Goal: Task Accomplishment & Management: Use online tool/utility

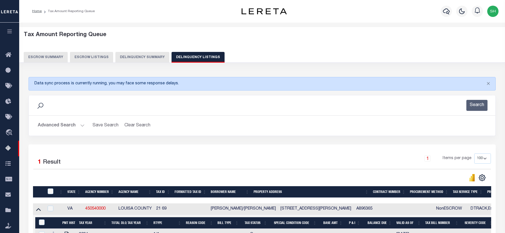
select select "100"
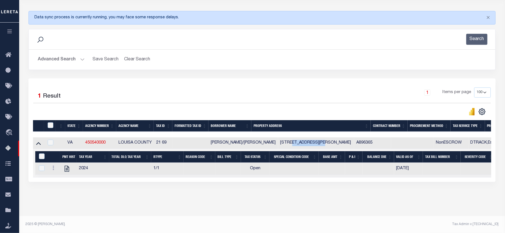
scroll to position [70, 0]
click at [471, 35] on button "Search" at bounding box center [476, 39] width 21 height 11
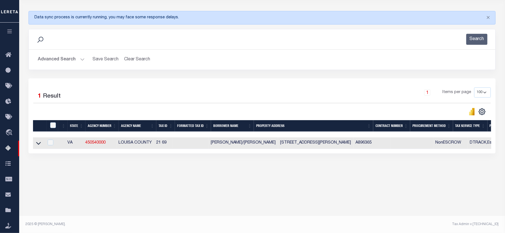
scroll to position [66, 0]
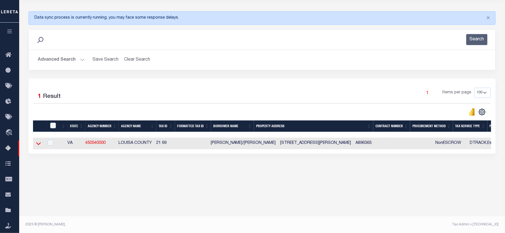
click at [37, 145] on icon at bounding box center [38, 143] width 5 height 3
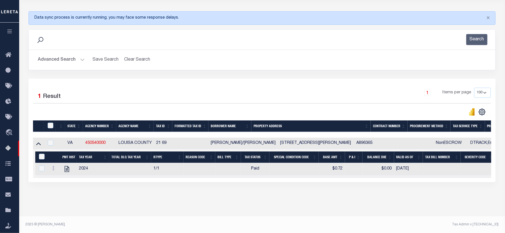
scroll to position [0, 0]
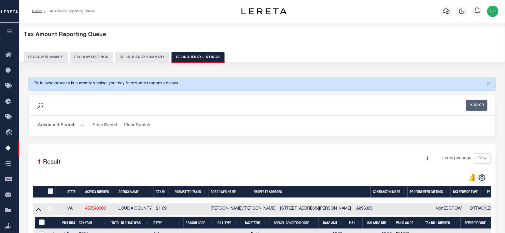
drag, startPoint x: 489, startPoint y: 10, endPoint x: 483, endPoint y: 20, distance: 11.7
click at [489, 10] on img "button" at bounding box center [492, 11] width 11 height 11
click at [476, 38] on span "Sign out" at bounding box center [470, 40] width 16 height 4
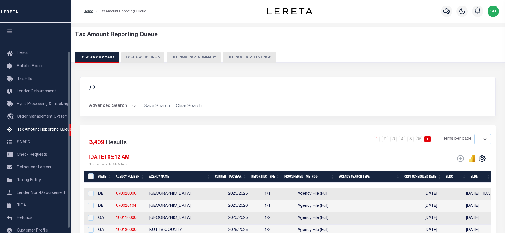
select select
click at [448, 11] on icon "button" at bounding box center [446, 11] width 7 height 6
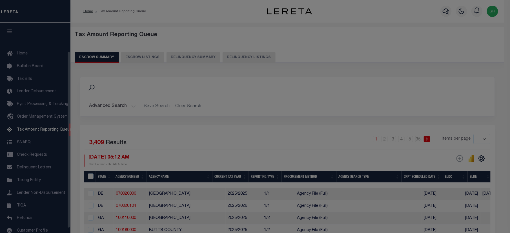
scroll to position [34, 0]
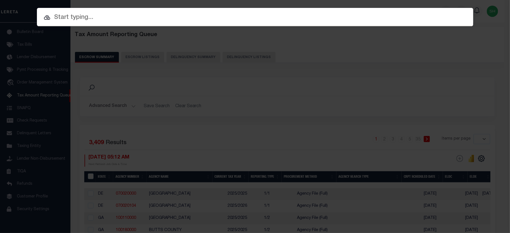
click at [277, 15] on input "text" at bounding box center [255, 18] width 437 height 10
paste input "438750-0001"
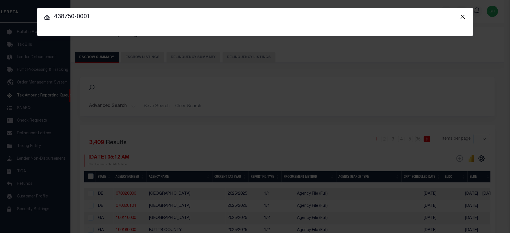
type input "438750-0001"
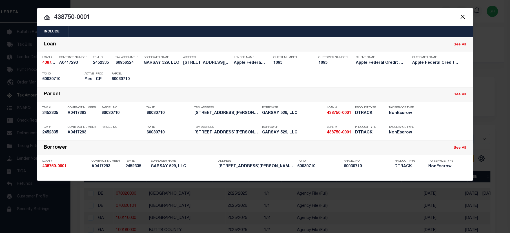
click at [251, 16] on input "438750-0001" at bounding box center [255, 18] width 437 height 10
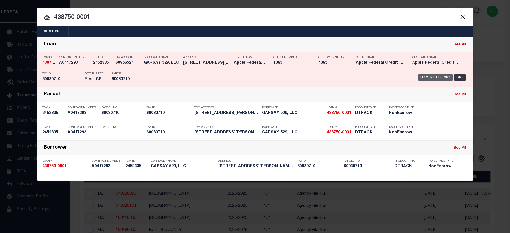
click at [439, 74] on div "Payment History" at bounding box center [436, 77] width 35 height 6
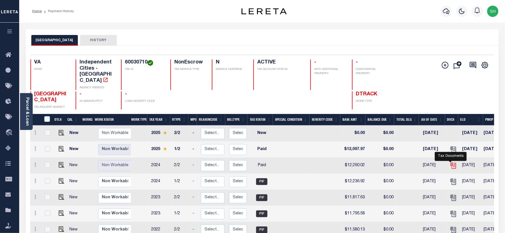
click at [450, 162] on icon "" at bounding box center [452, 165] width 7 height 7
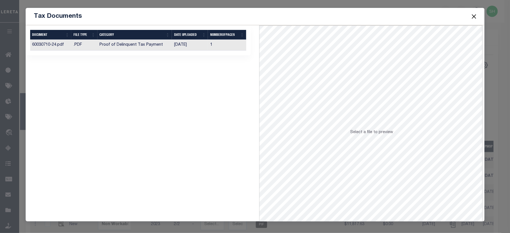
click at [146, 43] on td "Proof of Delinquent Tax Payment" at bounding box center [135, 45] width 74 height 11
click at [475, 15] on button "Close" at bounding box center [473, 16] width 7 height 7
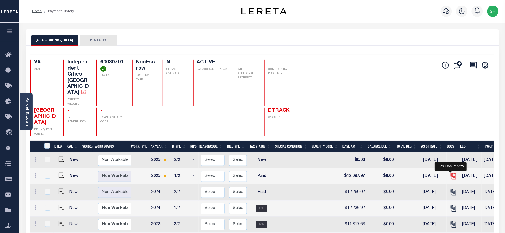
click at [451, 173] on icon "" at bounding box center [452, 176] width 7 height 7
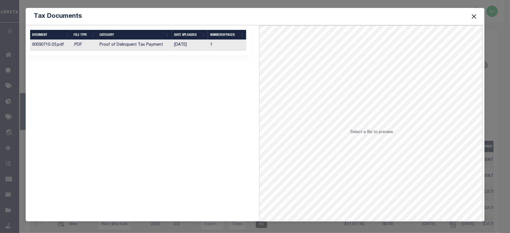
click at [152, 47] on td "Proof of Delinquent Tax Payment" at bounding box center [135, 45] width 74 height 11
click at [475, 17] on button "Close" at bounding box center [473, 16] width 7 height 7
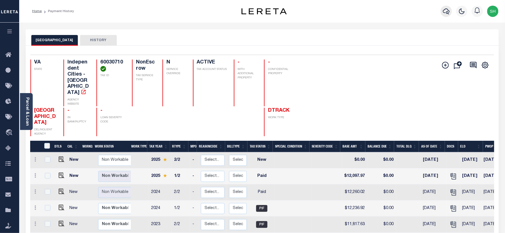
click at [446, 11] on icon "button" at bounding box center [446, 11] width 7 height 7
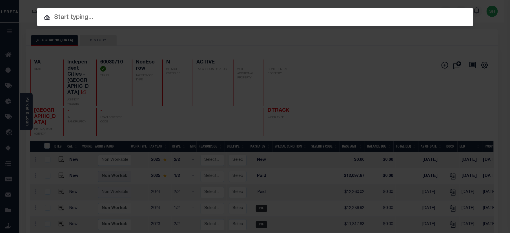
click at [360, 17] on input "text" at bounding box center [255, 18] width 437 height 10
paste input "318361-0001"
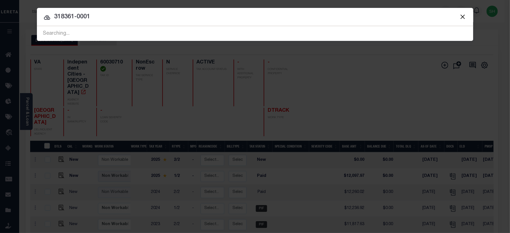
click at [59, 12] on input "318361-0001" at bounding box center [255, 17] width 437 height 10
click at [246, 19] on input "318361-0001" at bounding box center [255, 17] width 437 height 10
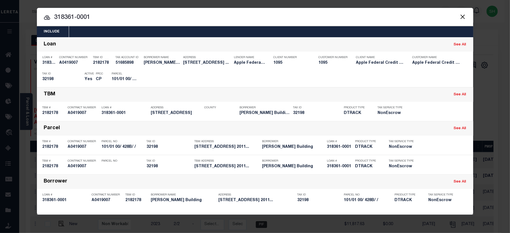
type input "318361-0001"
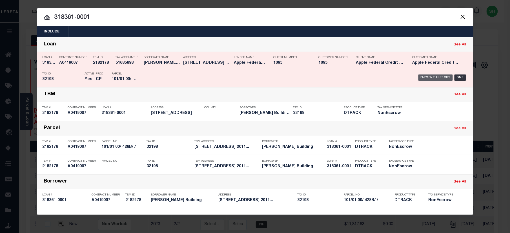
click at [427, 77] on div "Payment History" at bounding box center [436, 77] width 35 height 6
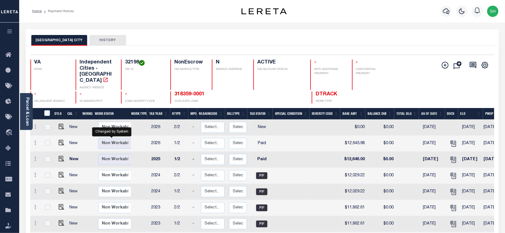
drag, startPoint x: 113, startPoint y: 131, endPoint x: 266, endPoint y: 37, distance: 180.1
click at [266, 37] on div "MANASSAS CITY HISTORY" at bounding box center [261, 40] width 461 height 10
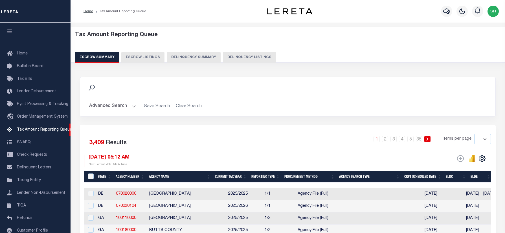
select select
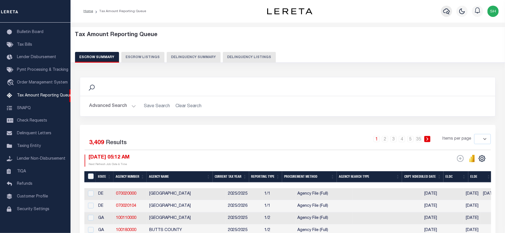
click at [445, 9] on icon "button" at bounding box center [446, 11] width 7 height 6
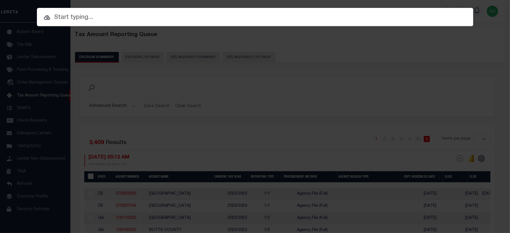
click at [338, 12] on div "Include Loans TBM Customers Borrowers Payments (Lender Non-Disb) Payments (Lend…" at bounding box center [255, 17] width 437 height 18
paste input "318361-0001"
type input "318361-0001"
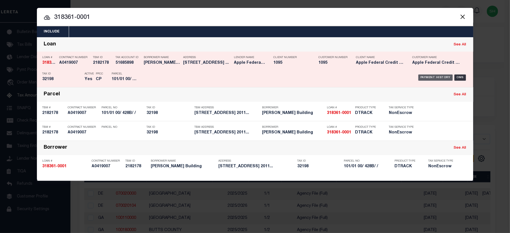
click at [426, 76] on div "Payment History" at bounding box center [436, 77] width 35 height 6
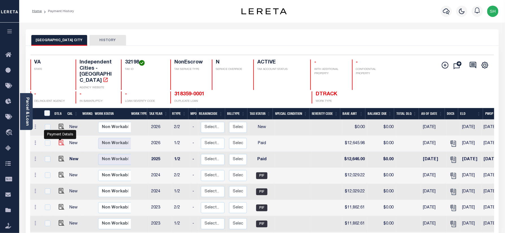
click at [61, 140] on img "" at bounding box center [62, 143] width 6 height 6
checkbox input "true"
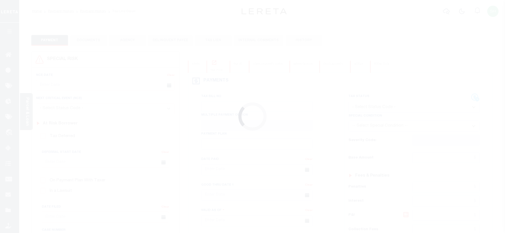
checkbox input "false"
type input "302513"
type input "[DATE]"
select select "PYD"
type input "$12,645.98"
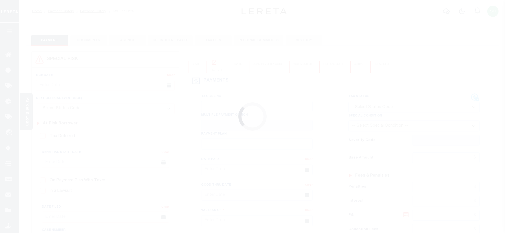
type input "$0"
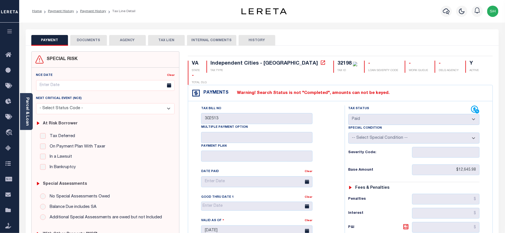
click at [88, 44] on button "DOCUMENTS" at bounding box center [88, 40] width 37 height 11
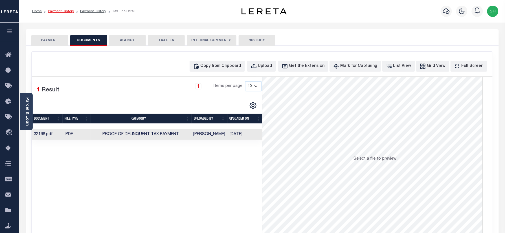
click at [64, 12] on link "Payment History" at bounding box center [61, 11] width 26 height 3
